Goal: Information Seeking & Learning: Learn about a topic

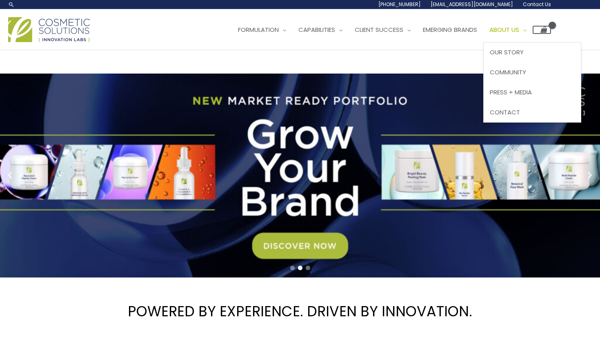
click at [512, 30] on span "About Us" at bounding box center [504, 29] width 30 height 9
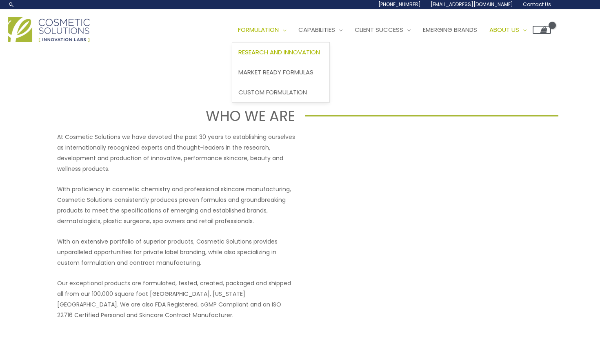
click at [276, 52] on span "Research and Innovation" at bounding box center [279, 52] width 82 height 9
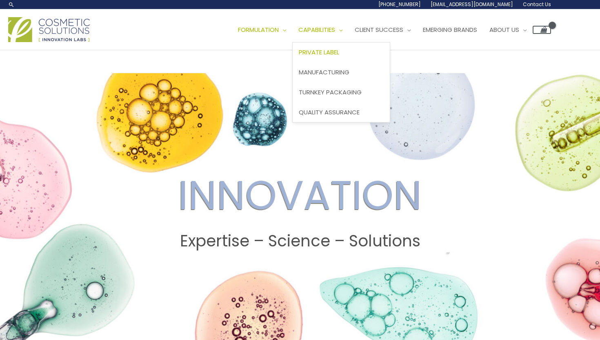
click at [324, 55] on span "Private Label" at bounding box center [319, 52] width 40 height 9
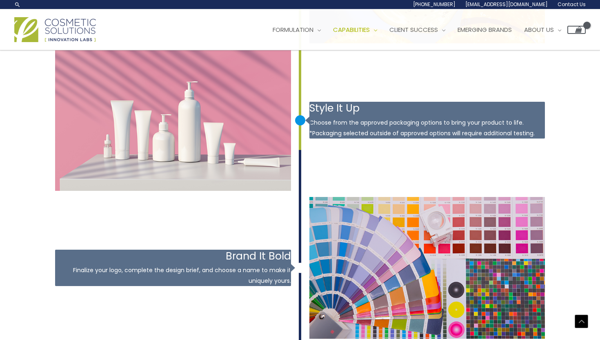
scroll to position [983, 0]
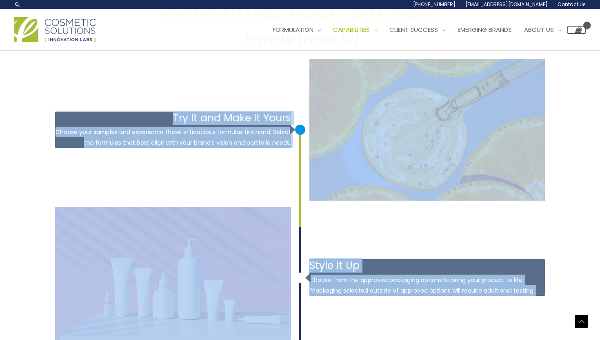
drag, startPoint x: 299, startPoint y: 129, endPoint x: 299, endPoint y: 158, distance: 28.2
click at [299, 158] on div at bounding box center [300, 175] width 2 height 102
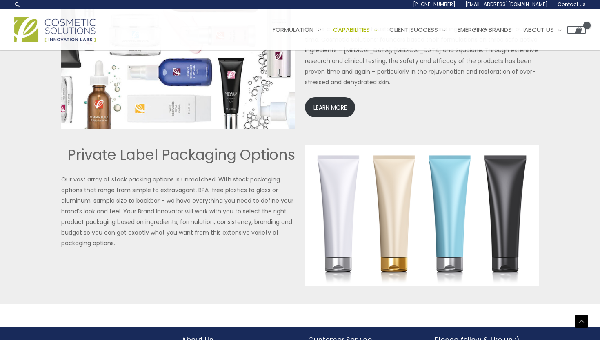
scroll to position [1811, 0]
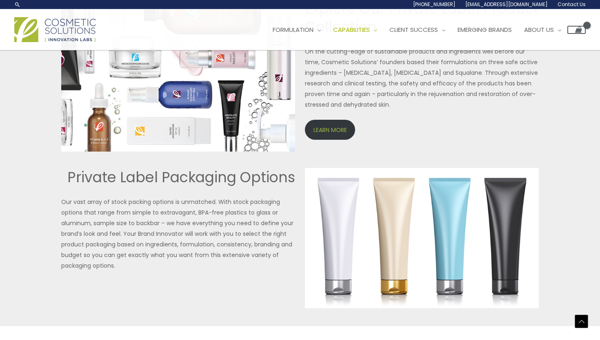
click at [329, 136] on link "LEARN MORE" at bounding box center [330, 130] width 50 height 20
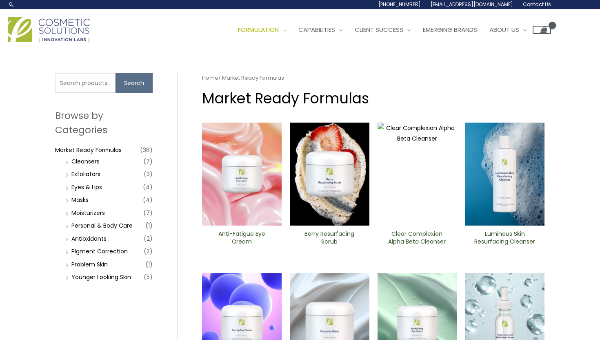
scroll to position [202, 0]
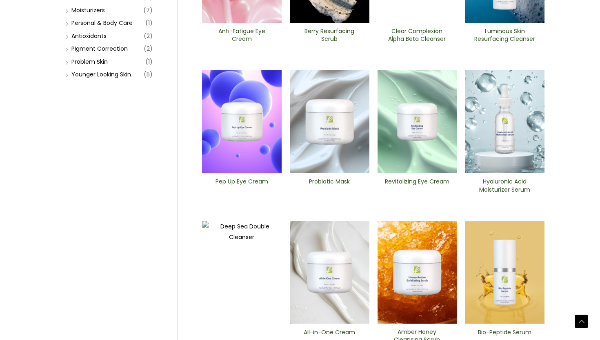
click at [244, 154] on img at bounding box center [242, 121] width 80 height 103
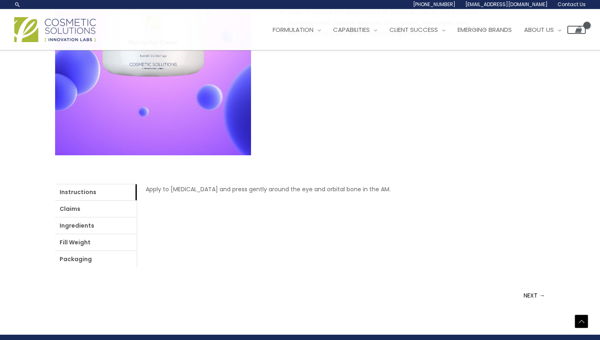
scroll to position [192, 0]
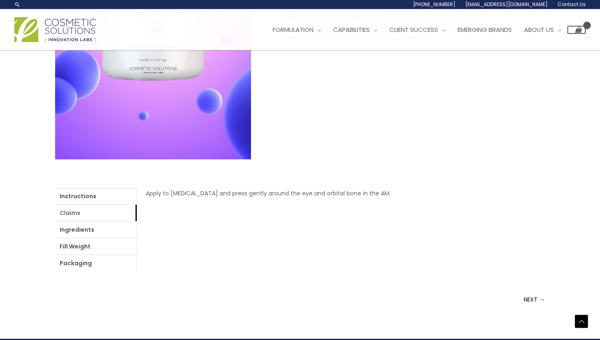
click at [119, 213] on link "Claims" at bounding box center [96, 212] width 82 height 16
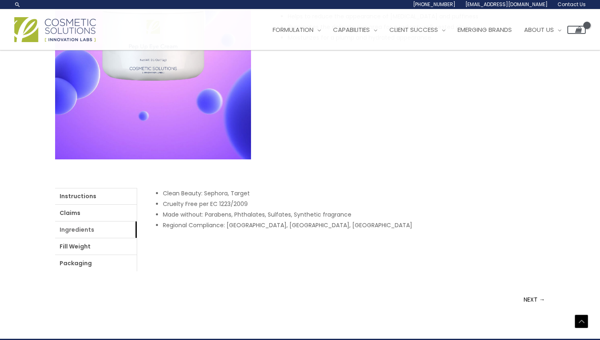
click at [113, 226] on link "Ingredients" at bounding box center [96, 229] width 82 height 16
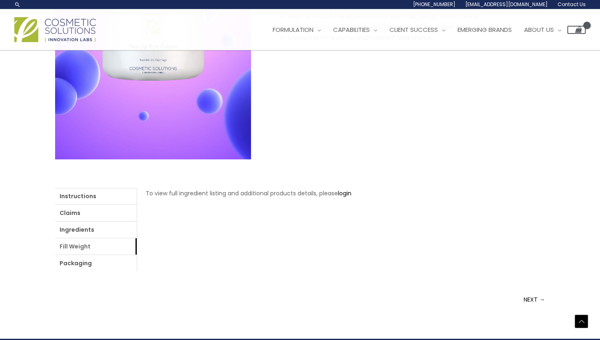
click at [107, 240] on link "Fill Weight" at bounding box center [96, 246] width 82 height 16
click at [101, 258] on link "Packaging" at bounding box center [96, 263] width 82 height 16
click at [123, 264] on link "Packaging" at bounding box center [96, 263] width 82 height 16
click at [93, 233] on link "Ingredients" at bounding box center [96, 229] width 82 height 16
click at [93, 243] on link "Fill Weight" at bounding box center [96, 246] width 82 height 16
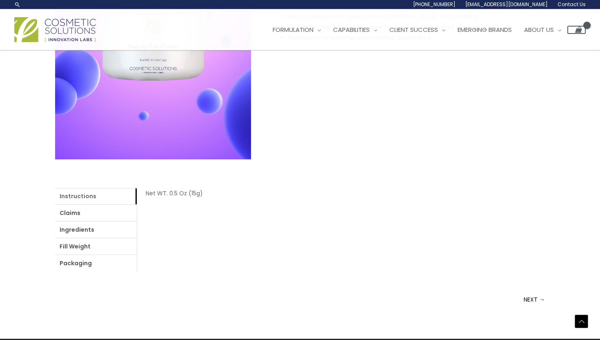
click at [106, 203] on link "Instructions" at bounding box center [96, 196] width 82 height 16
click at [109, 217] on link "Claims" at bounding box center [96, 212] width 82 height 16
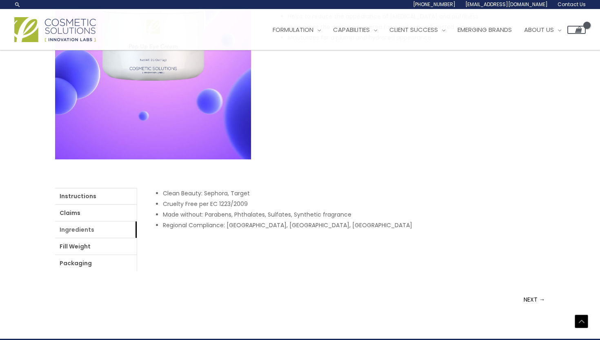
click at [98, 230] on link "Ingredients" at bounding box center [96, 229] width 82 height 16
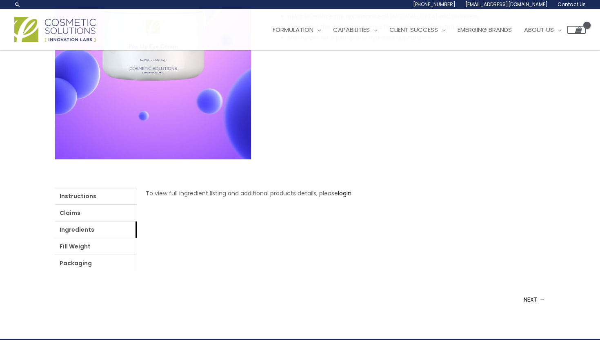
scroll to position [0, 0]
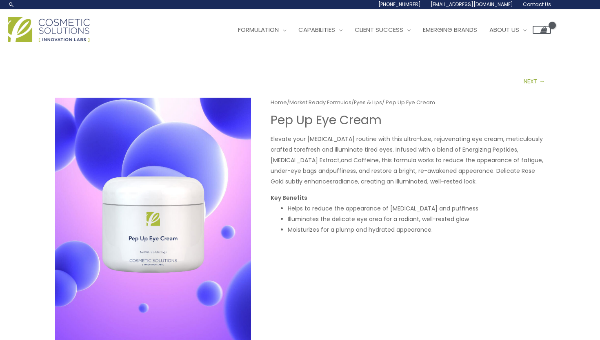
click at [534, 85] on link "NEXT →" at bounding box center [534, 81] width 21 height 16
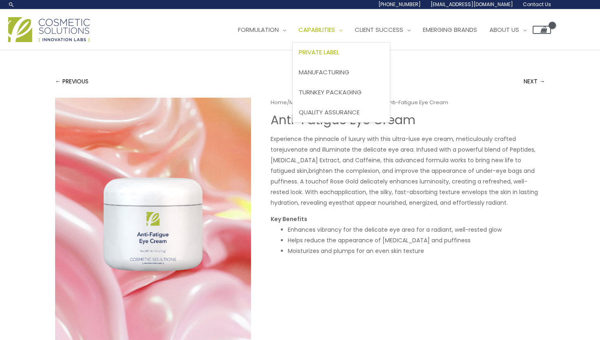
click at [335, 54] on span "Private Label" at bounding box center [319, 52] width 40 height 9
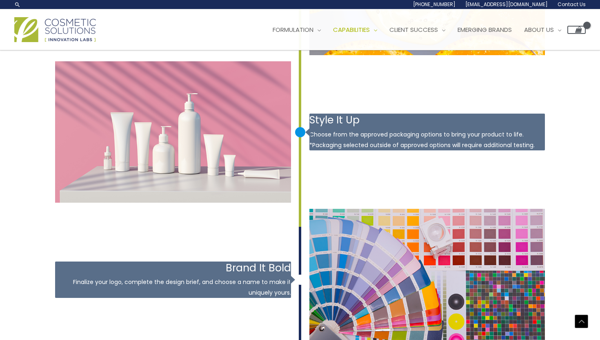
scroll to position [873, 0]
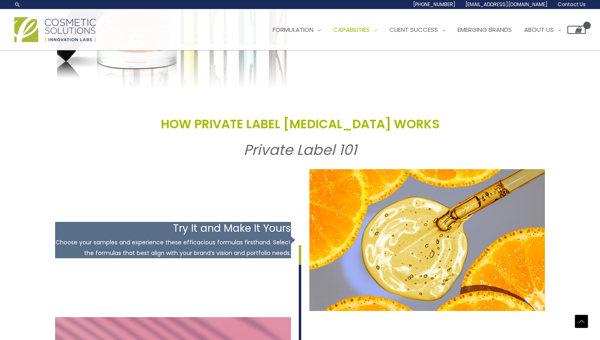
click at [70, 35] on img at bounding box center [55, 29] width 82 height 25
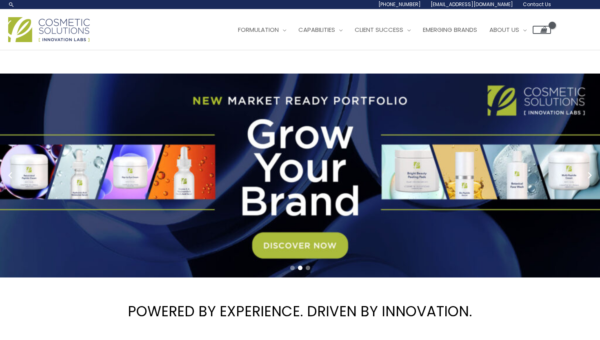
click at [316, 249] on link "2 / 3" at bounding box center [300, 175] width 600 height 204
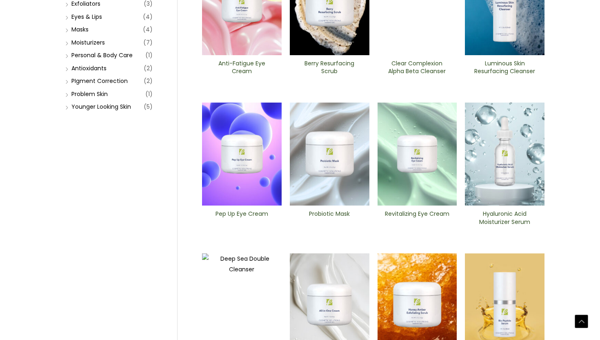
scroll to position [357, 0]
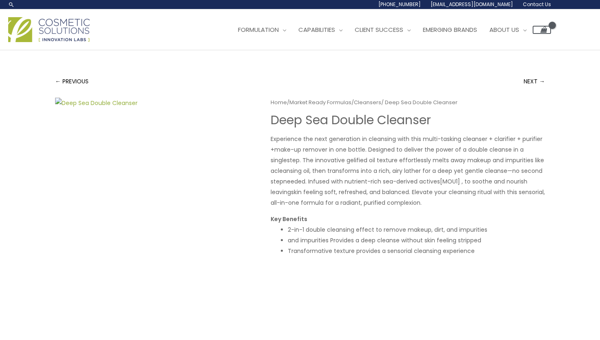
click at [249, 127] on img at bounding box center [153, 224] width 196 height 253
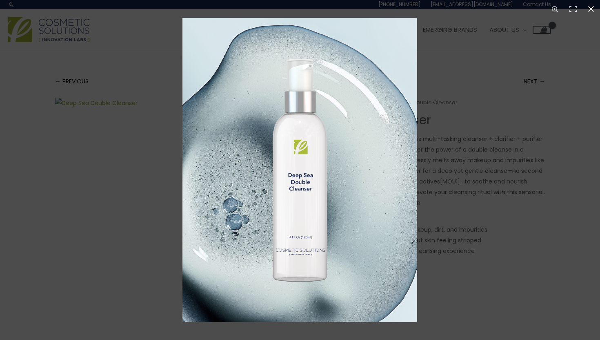
click at [180, 135] on div at bounding box center [300, 170] width 600 height 340
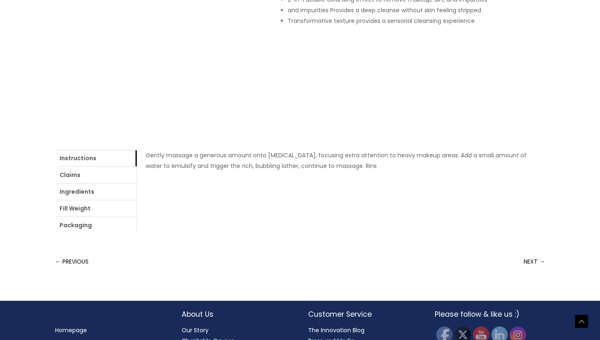
scroll to position [230, 0]
click at [102, 163] on link "Instructions" at bounding box center [96, 157] width 82 height 16
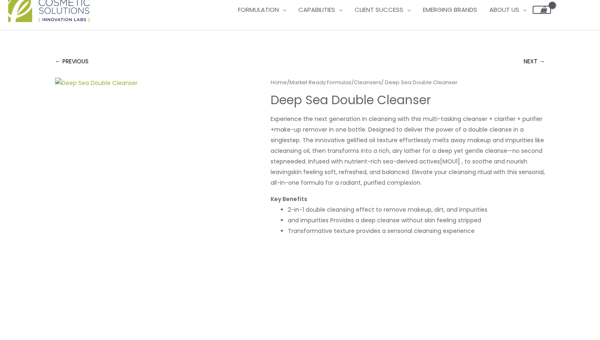
scroll to position [0, 0]
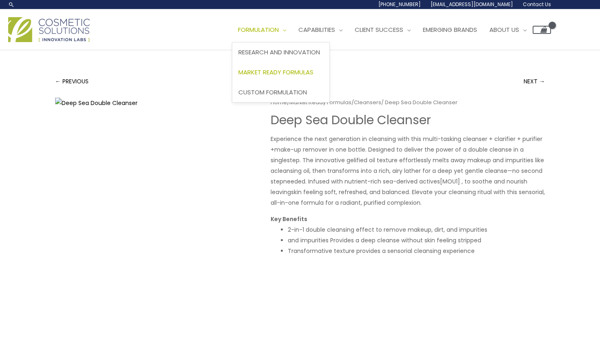
click at [291, 74] on span "Market Ready Formulas" at bounding box center [275, 72] width 75 height 9
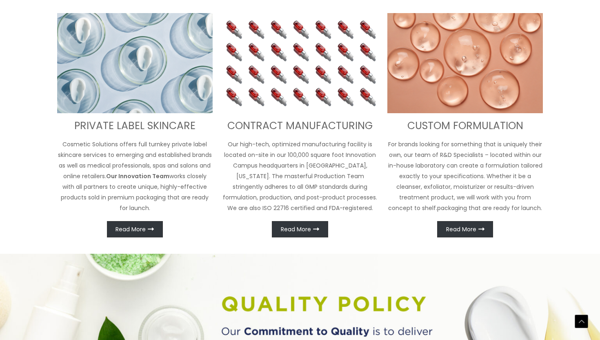
scroll to position [322, 0]
